Goal: Information Seeking & Learning: Check status

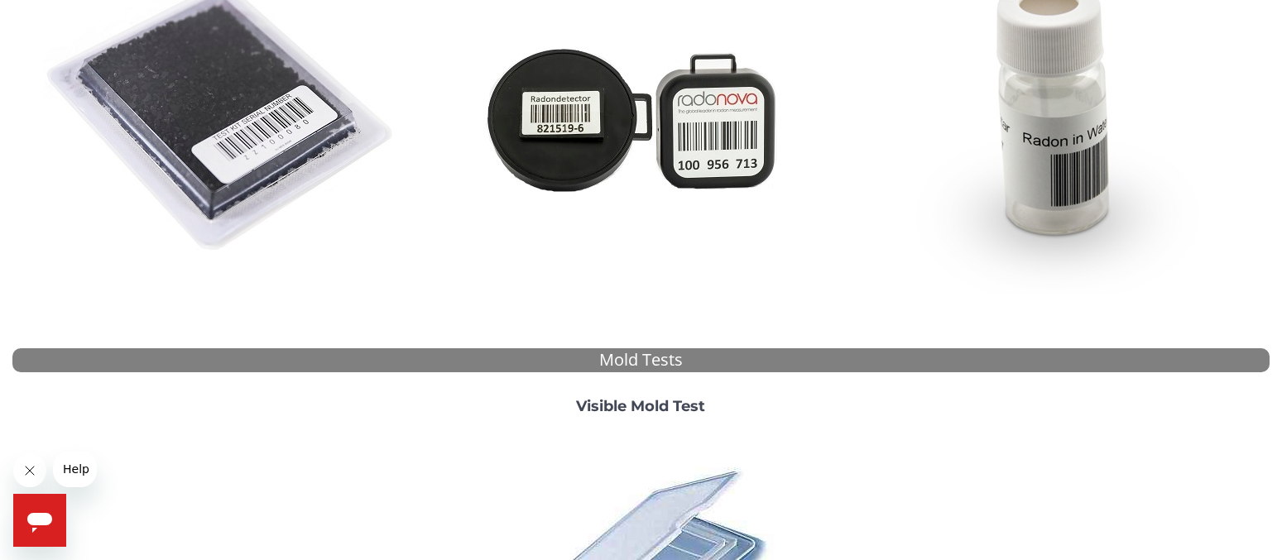
scroll to position [633, 0]
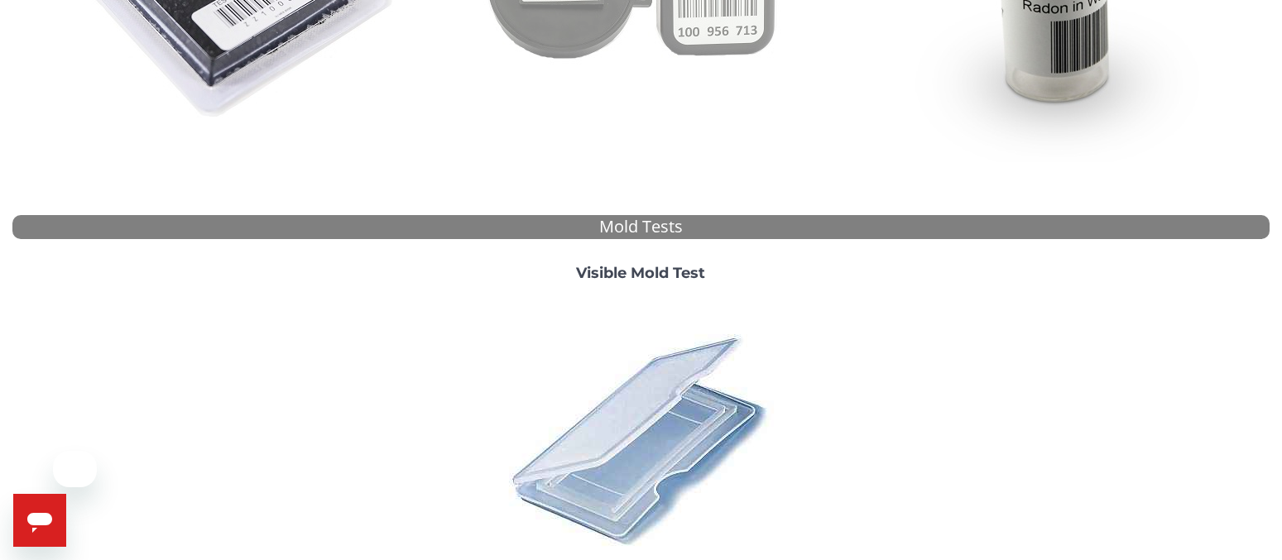
scroll to position [633, 0]
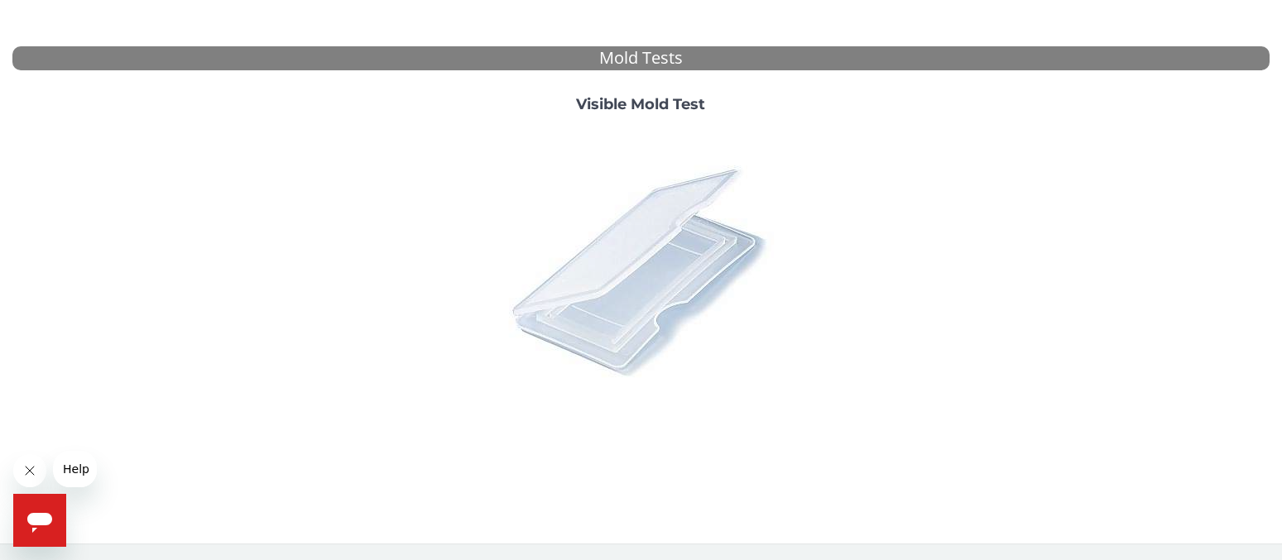
click at [640, 308] on img at bounding box center [641, 271] width 290 height 290
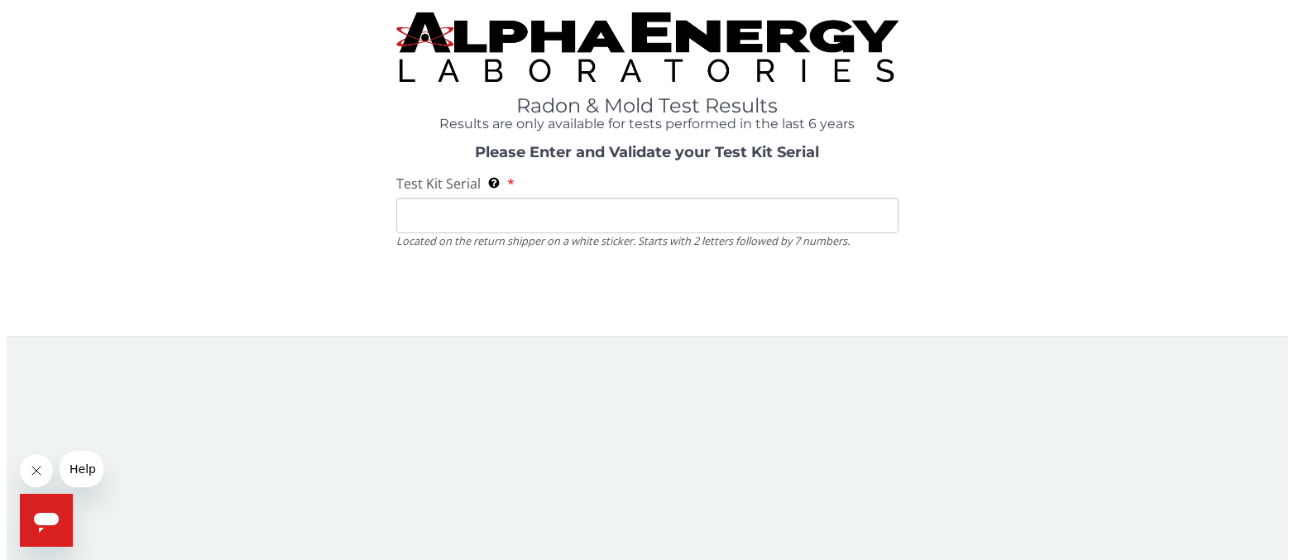
scroll to position [0, 0]
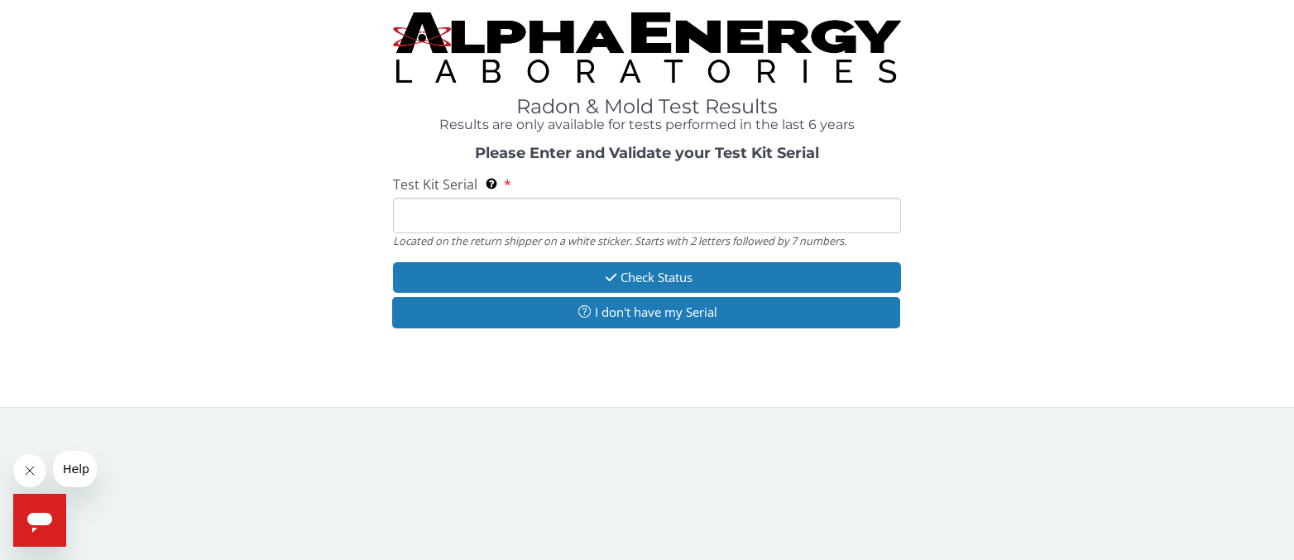
click at [615, 222] on input "Test Kit Serial Located on the return shipper on a white sticker. Starts with 2…" at bounding box center [647, 216] width 508 height 36
paste input "ML208880"
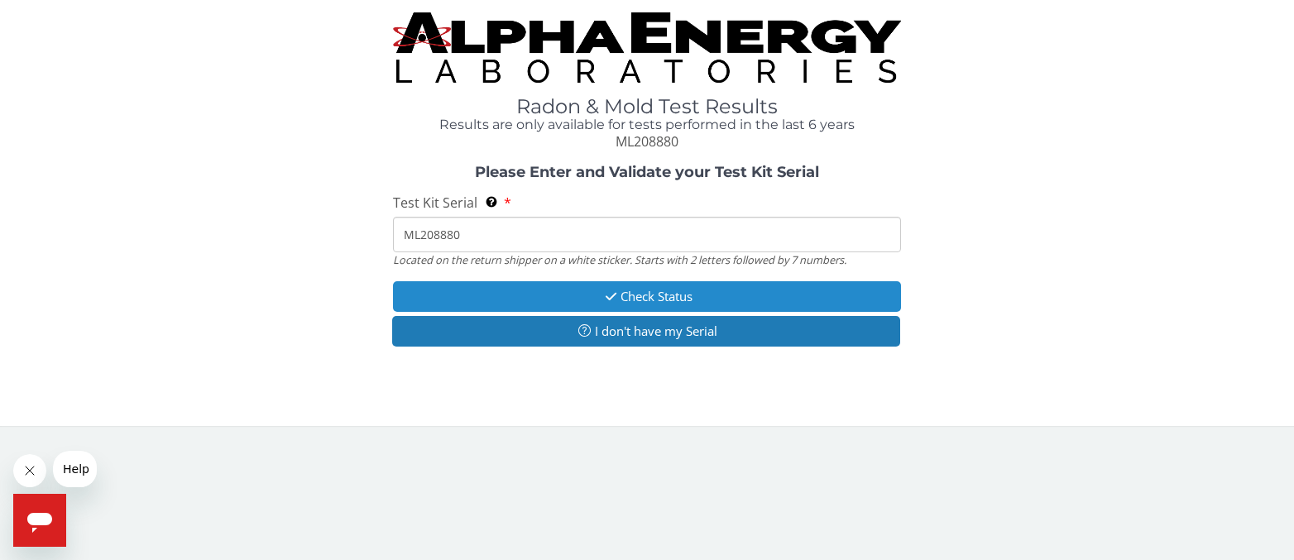
type input "ML208880"
click at [629, 290] on button "Check Status" at bounding box center [647, 296] width 508 height 31
